Goal: Use online tool/utility: Utilize a website feature to perform a specific function

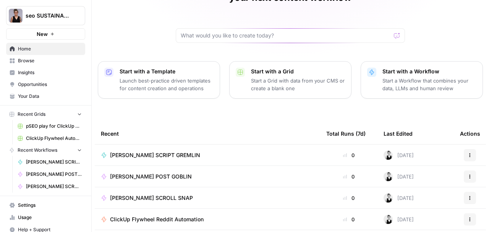
scroll to position [119, 0]
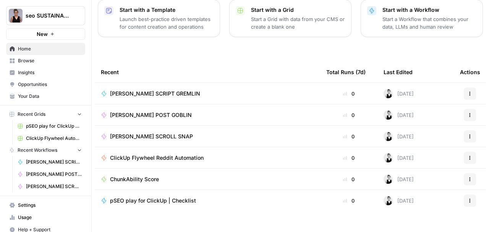
click at [25, 61] on span "Browse" at bounding box center [50, 60] width 64 height 7
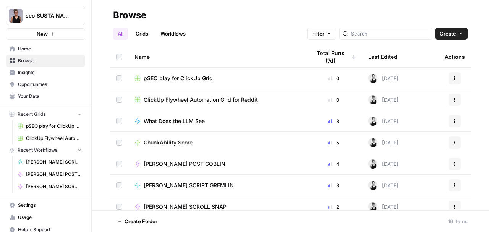
click at [275, 29] on div "All Grids Workflows Filter Create" at bounding box center [290, 30] width 354 height 18
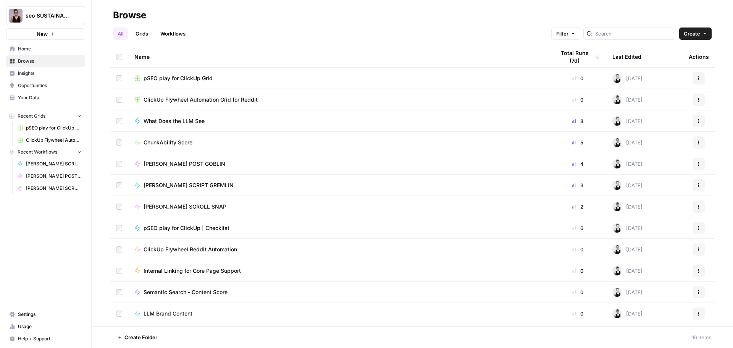
click at [174, 231] on span "LLM Brand Content" at bounding box center [168, 314] width 49 height 8
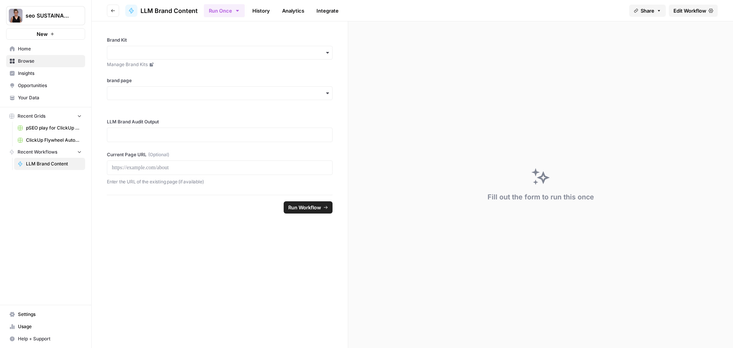
click at [488, 11] on span "Share" at bounding box center [647, 11] width 14 height 8
click at [488, 47] on icon at bounding box center [658, 48] width 6 height 6
click at [177, 137] on p at bounding box center [220, 135] width 216 height 8
click at [325, 93] on icon "button" at bounding box center [327, 93] width 6 height 6
click at [327, 54] on icon "button" at bounding box center [327, 53] width 6 height 6
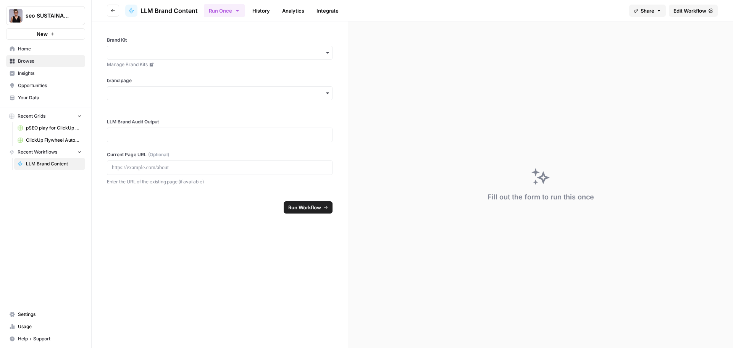
click at [112, 11] on icon "button" at bounding box center [113, 10] width 5 height 5
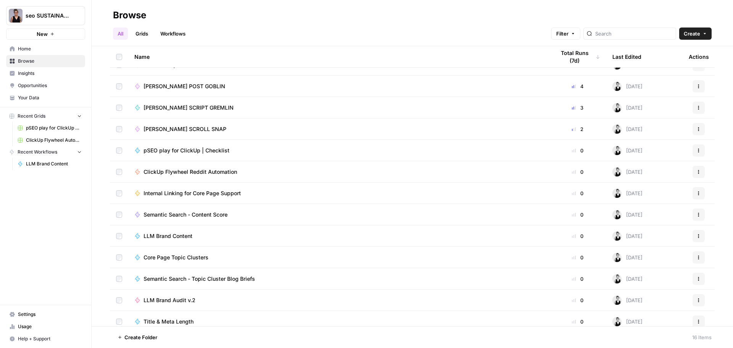
scroll to position [84, 0]
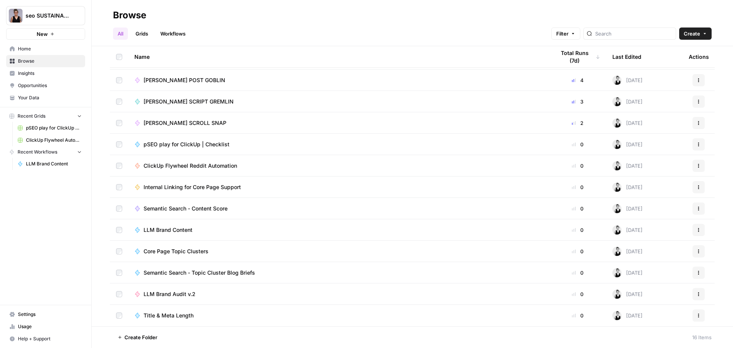
click at [169, 231] on span "LLM Brand Audit v.2" at bounding box center [170, 294] width 52 height 8
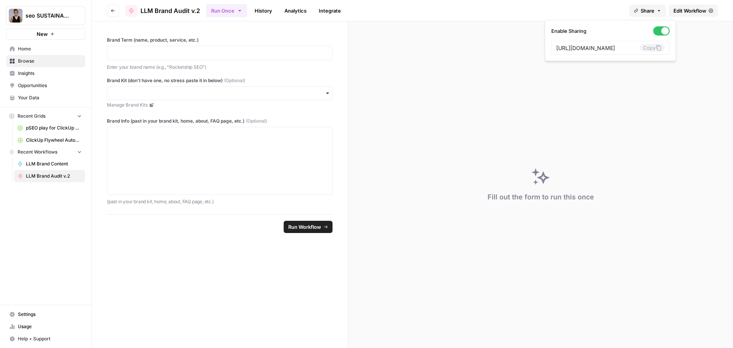
click at [488, 11] on icon "button" at bounding box center [659, 10] width 5 height 5
click at [488, 46] on icon at bounding box center [658, 48] width 6 height 6
click at [488, 12] on span "Share" at bounding box center [647, 11] width 14 height 8
click at [488, 47] on icon at bounding box center [658, 48] width 6 height 6
